Goal: Browse casually: Explore the website without a specific task or goal

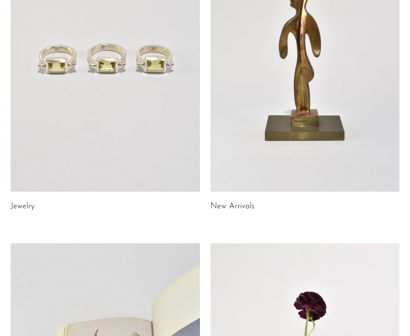
scroll to position [140, 0]
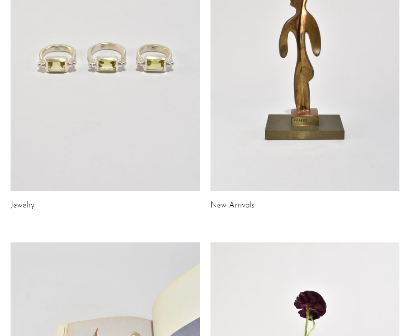
click at [125, 96] on link at bounding box center [105, 58] width 189 height 265
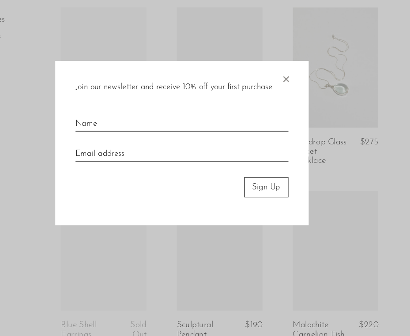
scroll to position [650, 0]
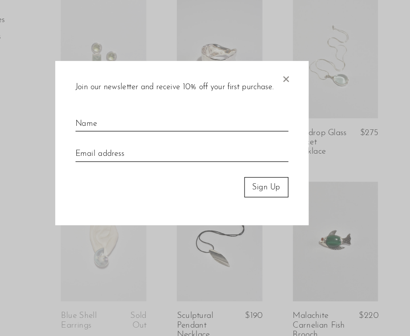
click at [298, 118] on span "×" at bounding box center [295, 110] width 9 height 28
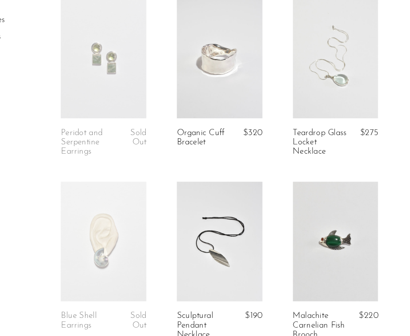
click at [241, 90] on link at bounding box center [238, 94] width 75 height 104
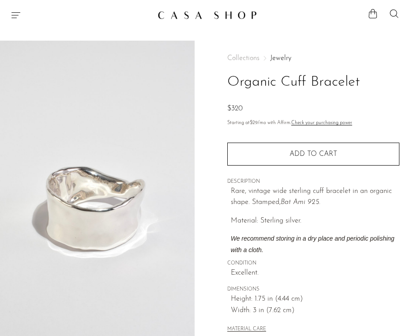
scroll to position [307, 0]
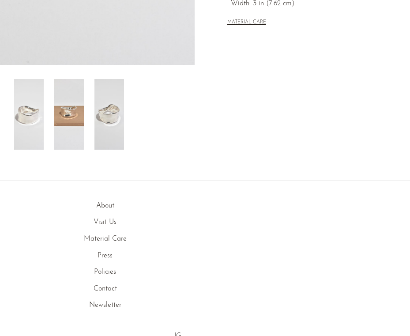
click at [115, 119] on img at bounding box center [109, 114] width 30 height 71
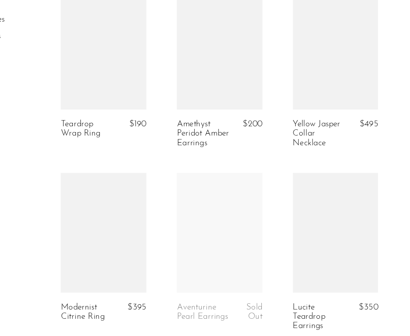
scroll to position [1865, 0]
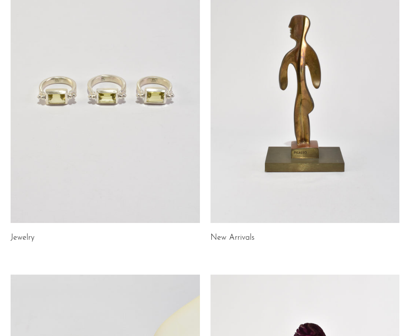
scroll to position [53, 0]
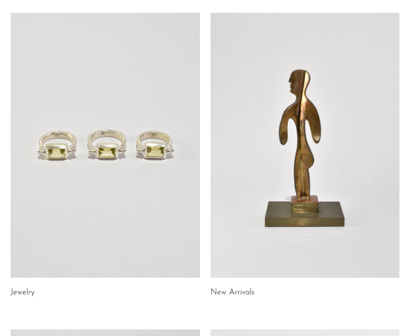
click at [287, 142] on link at bounding box center [305, 145] width 189 height 265
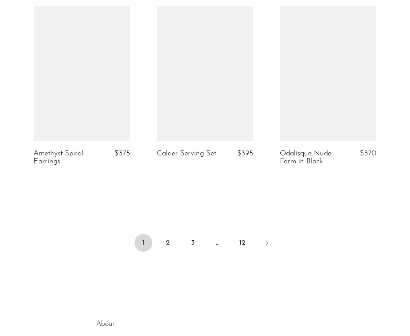
scroll to position [2270, 0]
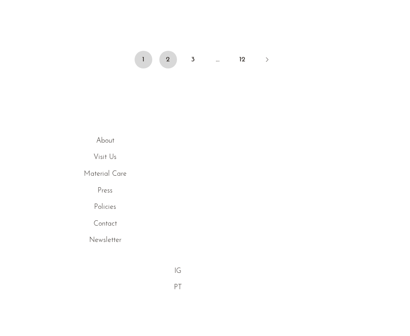
click at [164, 67] on link "2" at bounding box center [168, 60] width 18 height 18
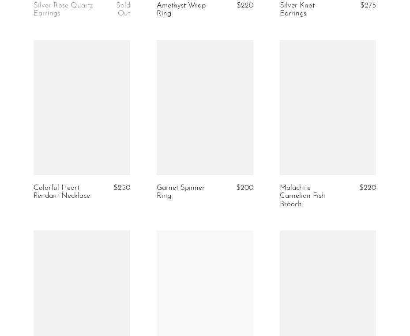
scroll to position [1955, 0]
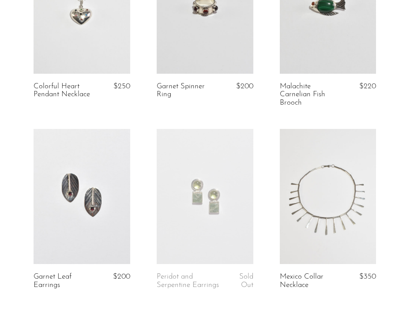
click at [332, 200] on link at bounding box center [328, 196] width 97 height 135
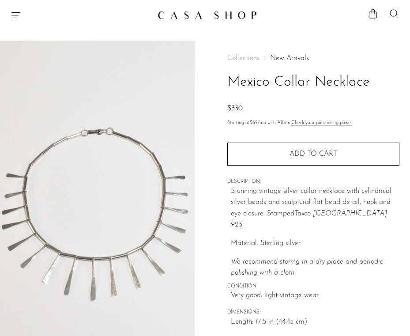
scroll to position [372, 0]
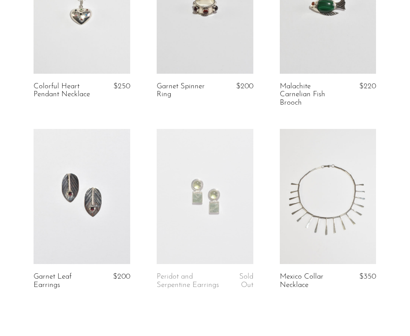
scroll to position [2270, 0]
